Goal: Use online tool/utility

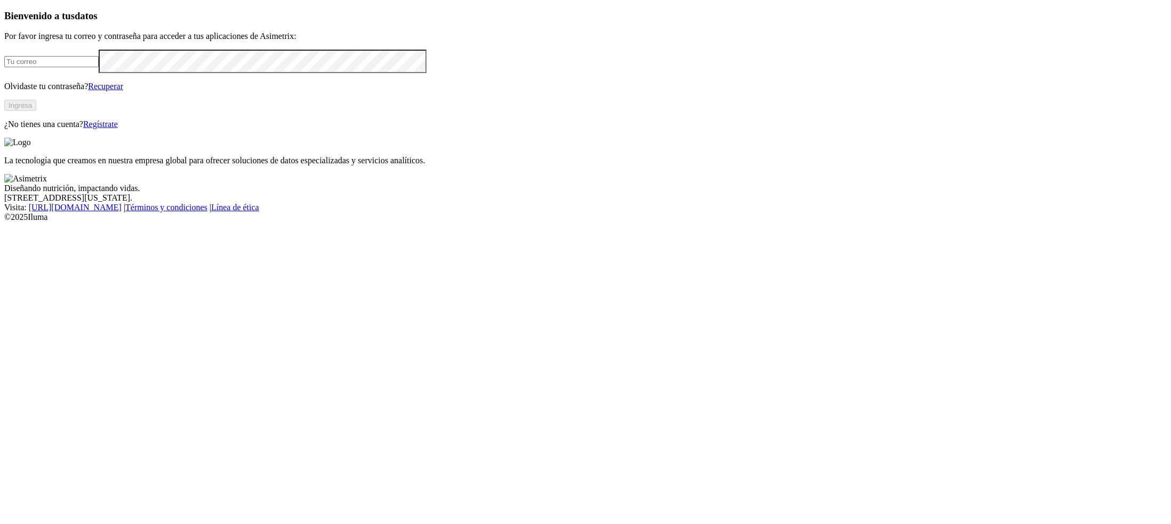
type input "[PERSON_NAME][EMAIL_ADDRESS][PERSON_NAME][DOMAIN_NAME]"
click at [36, 111] on button "Ingresa" at bounding box center [20, 105] width 32 height 11
